Goal: Navigation & Orientation: Find specific page/section

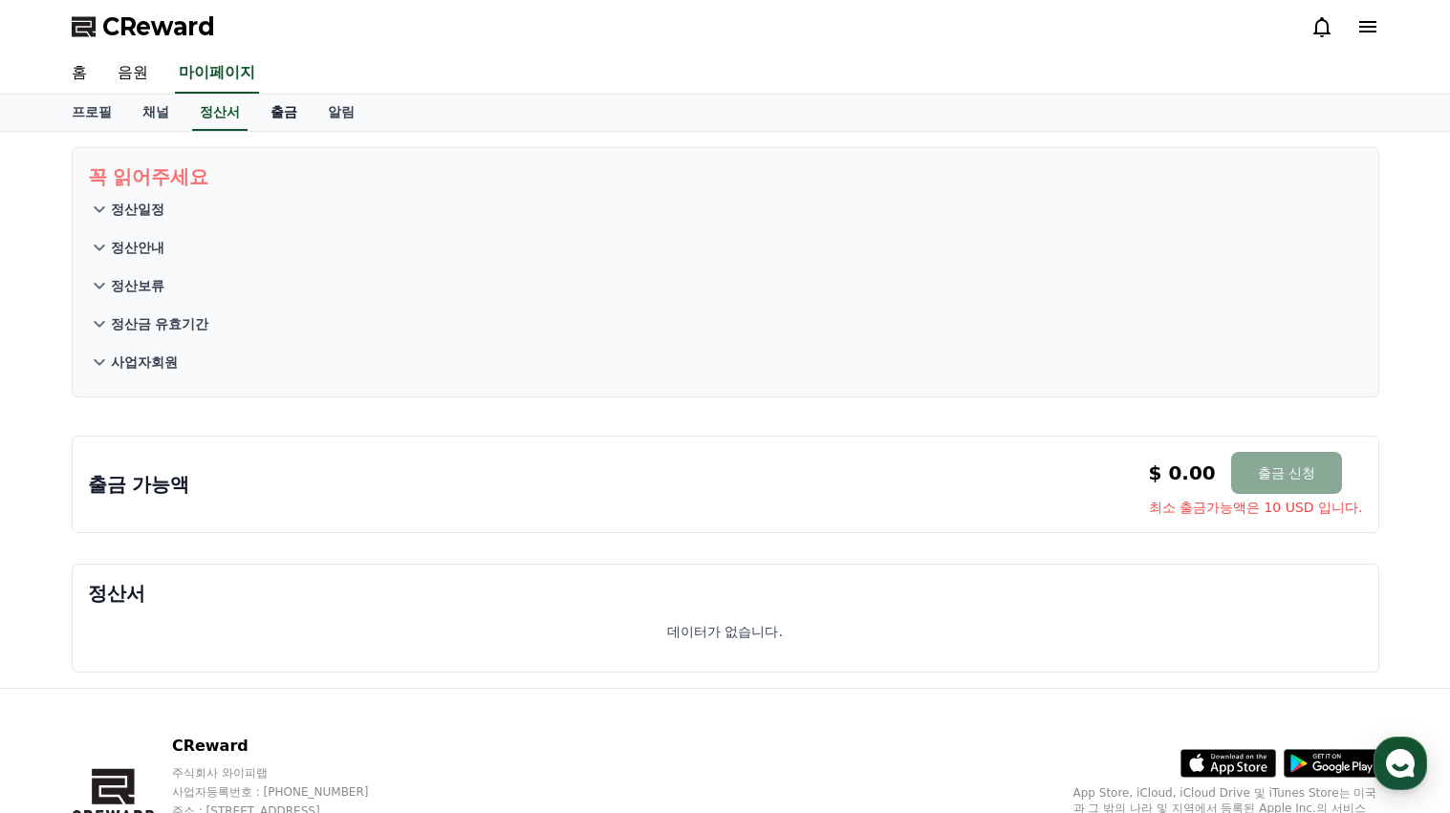
click at [288, 110] on link "출금" at bounding box center [283, 113] width 57 height 36
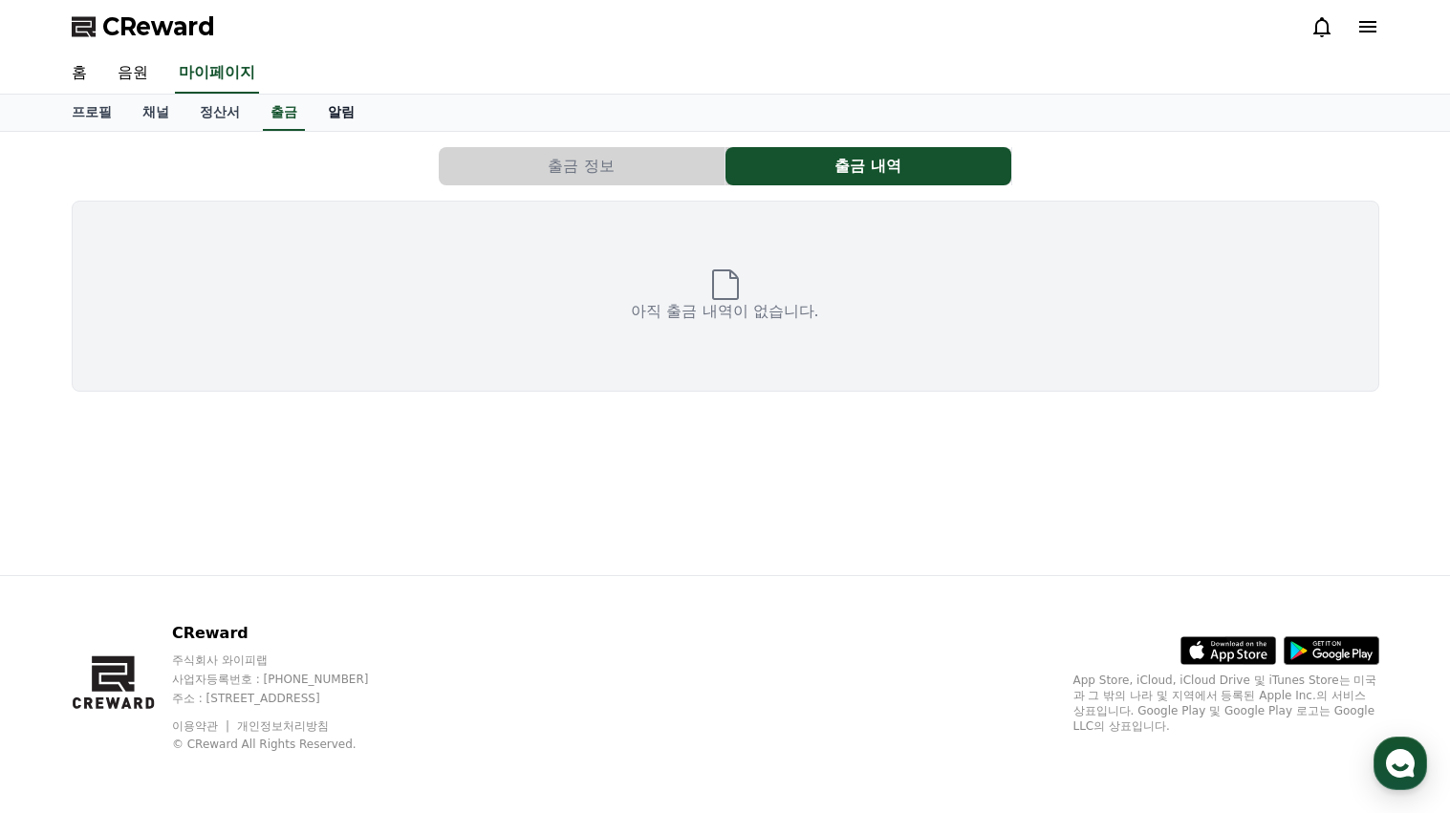
click at [329, 116] on link "알림" at bounding box center [340, 113] width 57 height 36
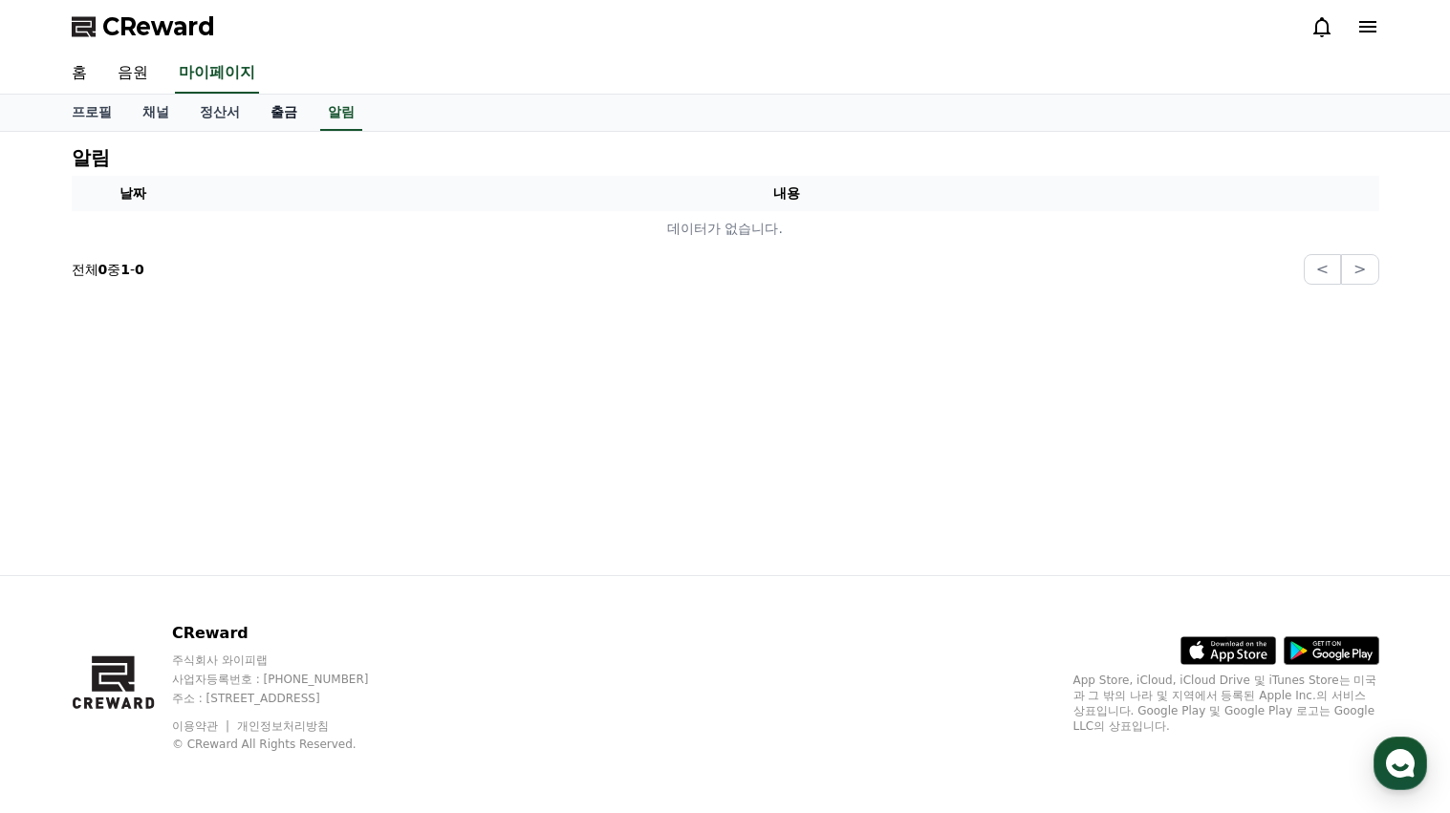
click at [283, 118] on link "출금" at bounding box center [283, 113] width 57 height 36
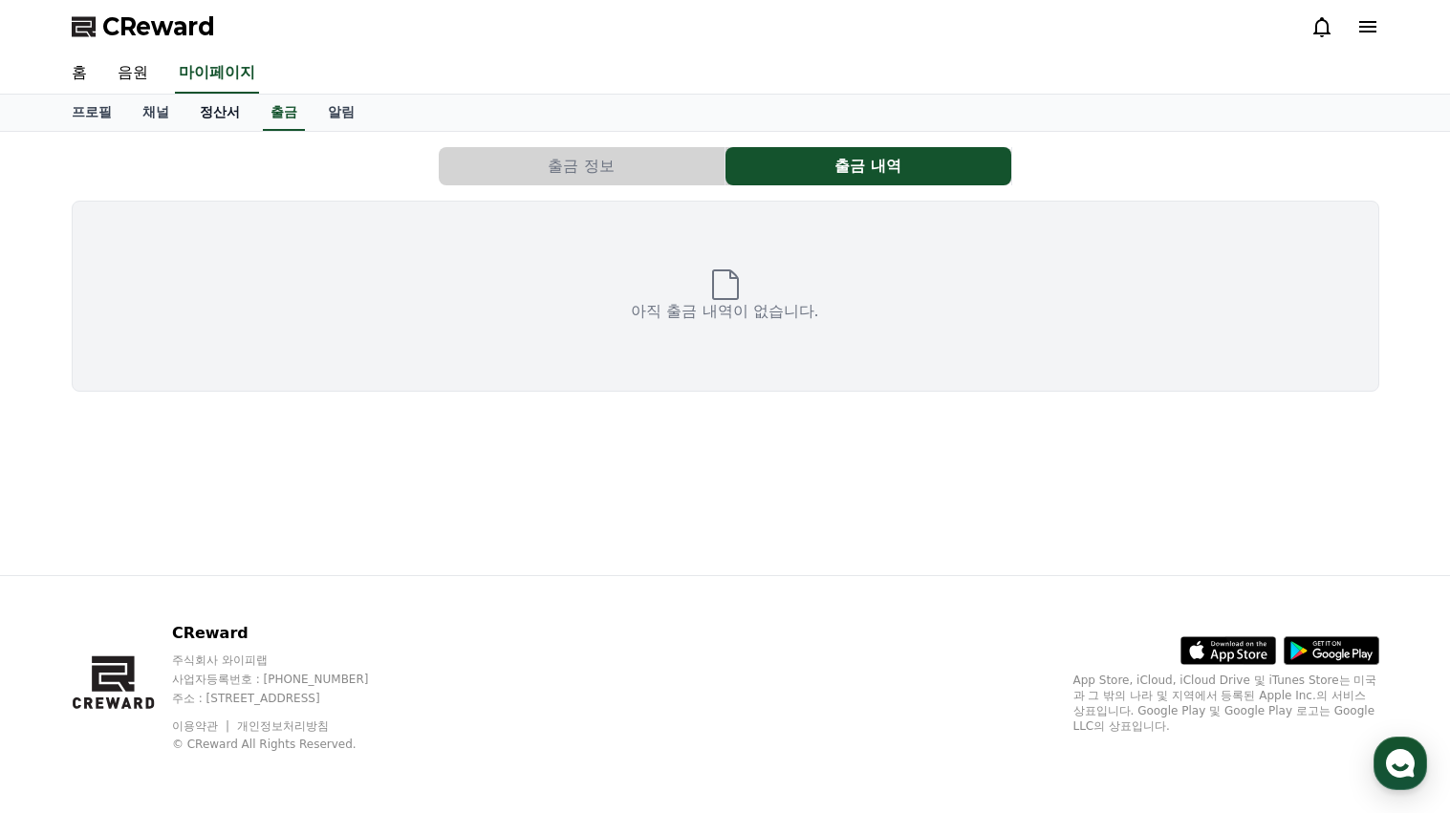
click at [222, 108] on link "정산서" at bounding box center [219, 113] width 71 height 36
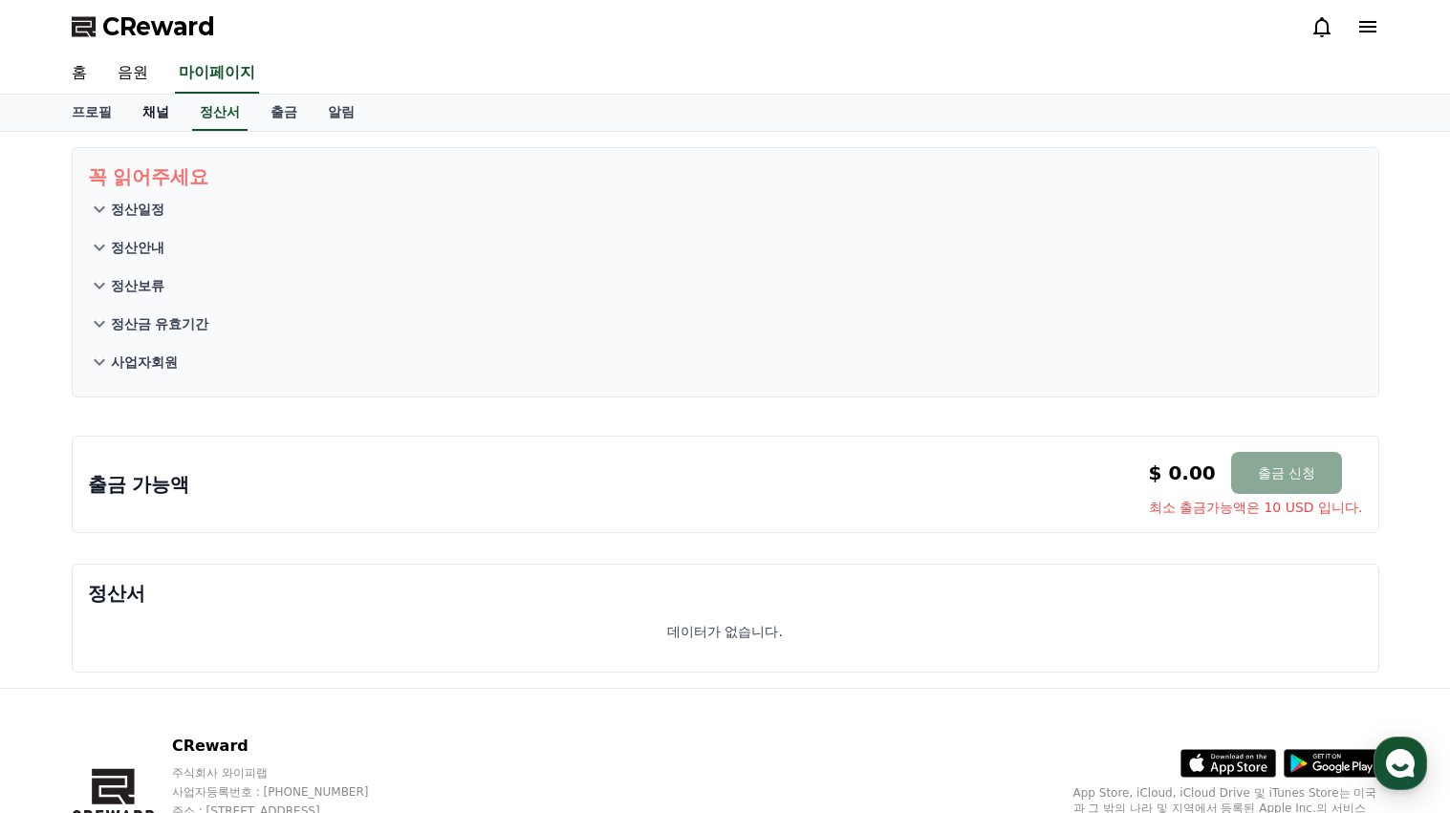
click at [161, 110] on link "채널" at bounding box center [155, 113] width 57 height 36
